Goal: Task Accomplishment & Management: Manage account settings

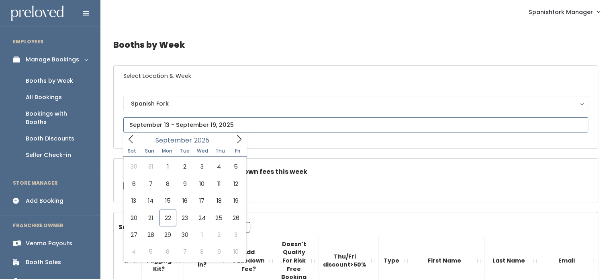
click at [223, 129] on input "text" at bounding box center [355, 124] width 465 height 15
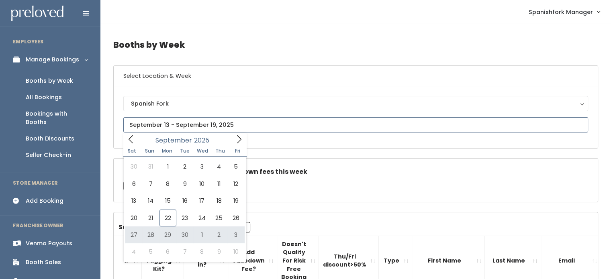
type input "September 27 to October 3"
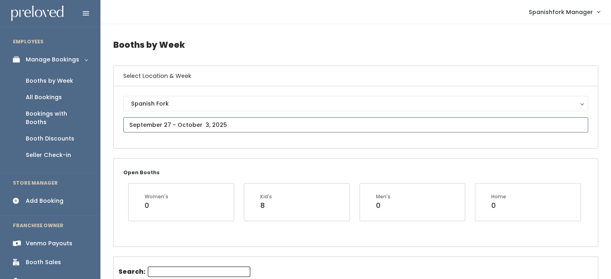
click at [347, 124] on input "text" at bounding box center [355, 124] width 465 height 15
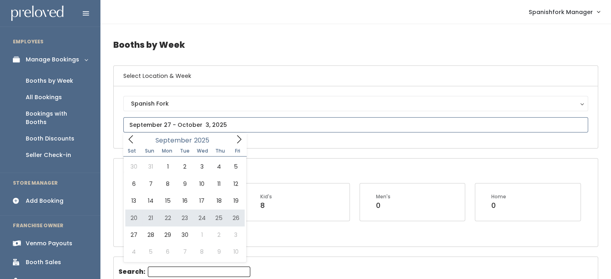
type input "September 20 to September 26"
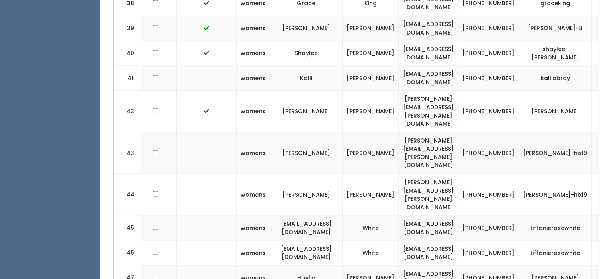
scroll to position [0, 186]
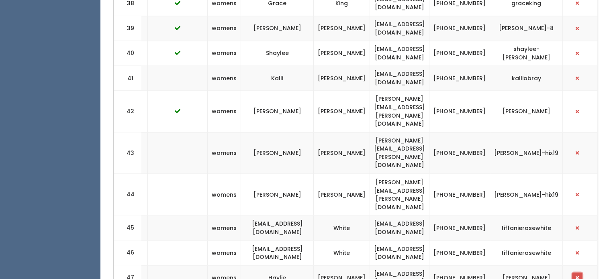
click at [583, 272] on button "button" at bounding box center [577, 277] width 10 height 10
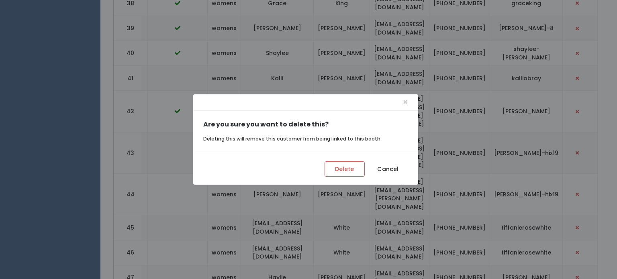
click at [408, 103] on div "×" at bounding box center [305, 102] width 225 height 16
click at [404, 103] on span "×" at bounding box center [405, 102] width 5 height 12
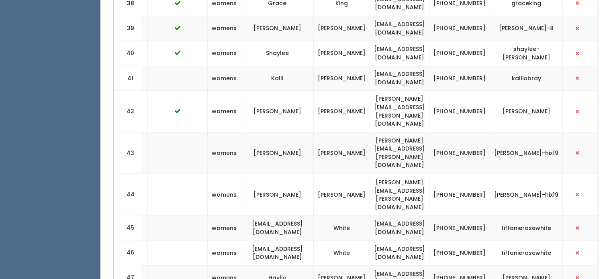
click at [582, 265] on td at bounding box center [580, 277] width 35 height 25
click at [573, 265] on td at bounding box center [580, 277] width 35 height 25
click at [574, 272] on button "button" at bounding box center [577, 277] width 10 height 10
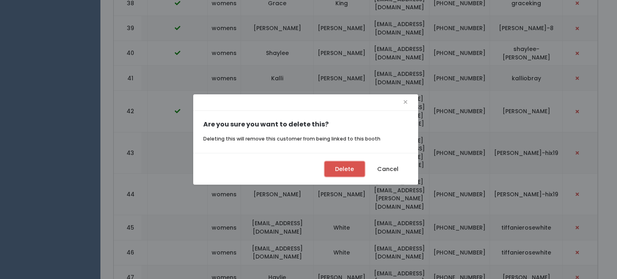
click at [348, 167] on button "Delete" at bounding box center [345, 169] width 40 height 15
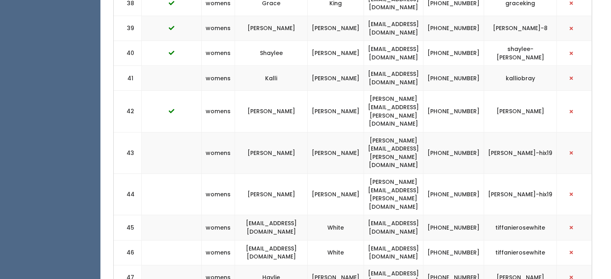
scroll to position [0, 180]
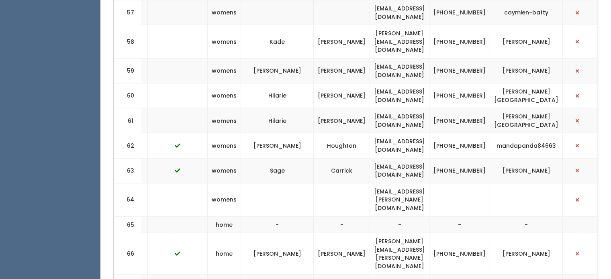
scroll to position [0, 186]
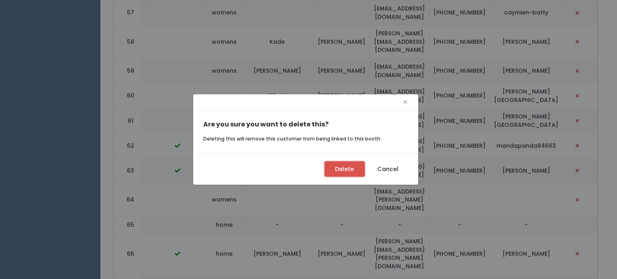
click at [338, 164] on button "Delete" at bounding box center [345, 169] width 40 height 15
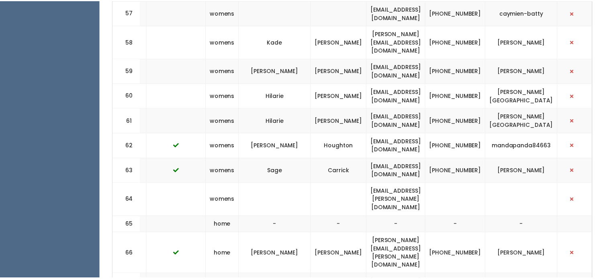
scroll to position [0, 180]
